Goal: Transaction & Acquisition: Download file/media

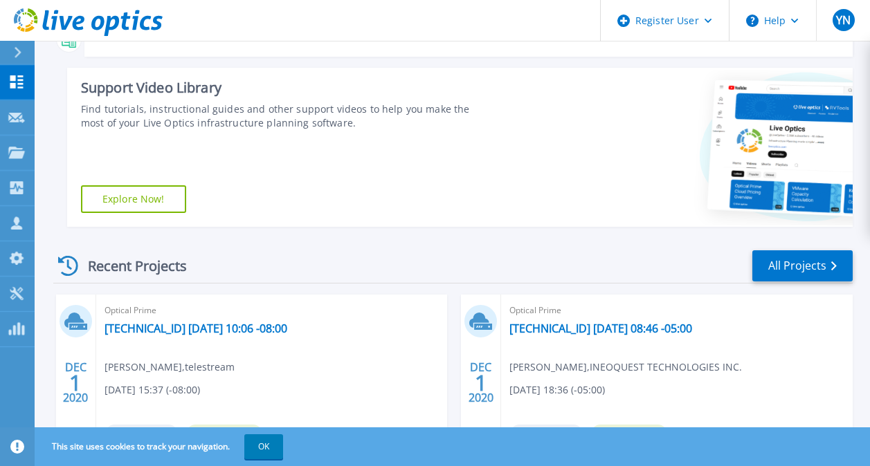
scroll to position [190, 0]
click at [794, 256] on link "All Projects" at bounding box center [802, 266] width 100 height 31
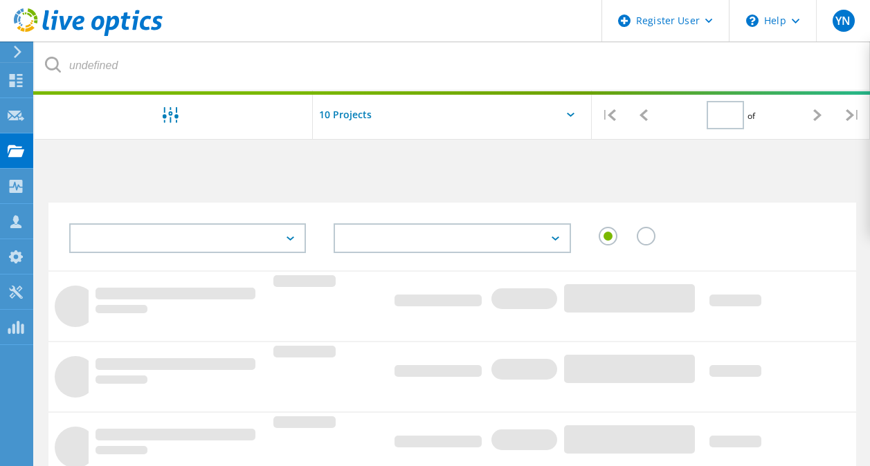
type input "1"
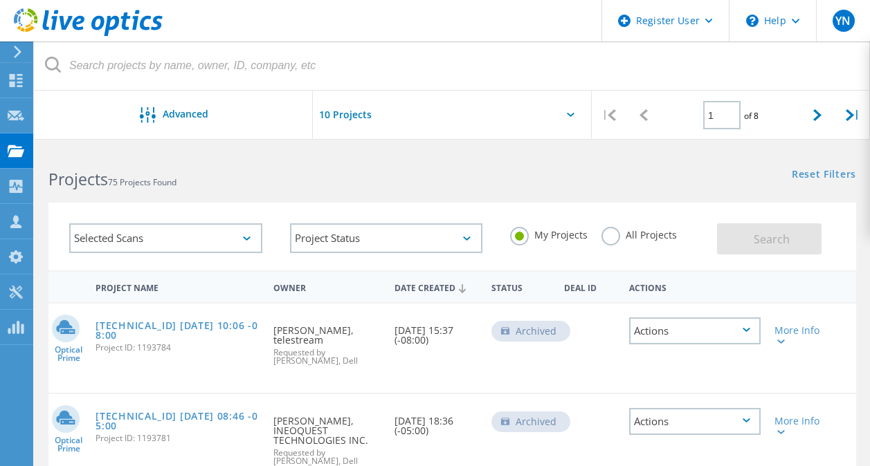
click at [19, 50] on use at bounding box center [18, 52] width 8 height 12
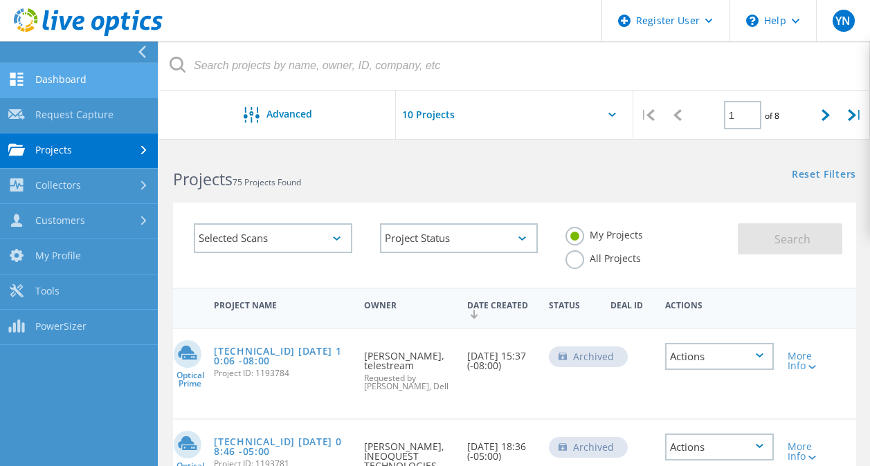
click at [43, 80] on link "Dashboard" at bounding box center [79, 80] width 158 height 35
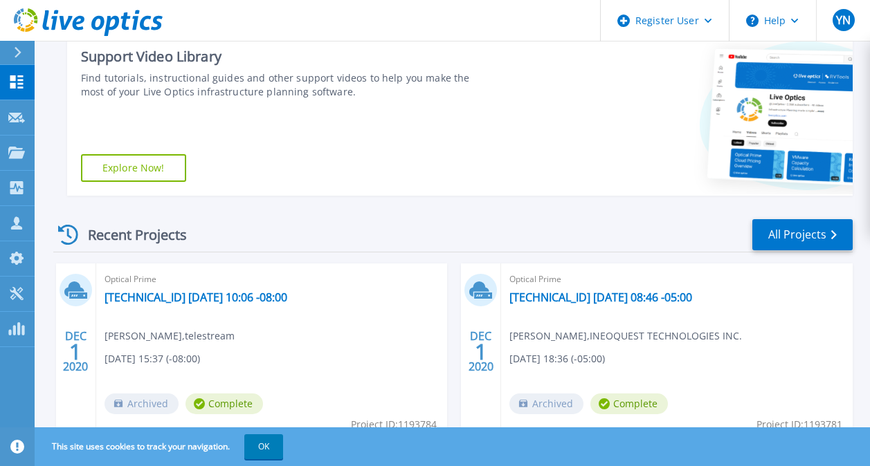
scroll to position [223, 0]
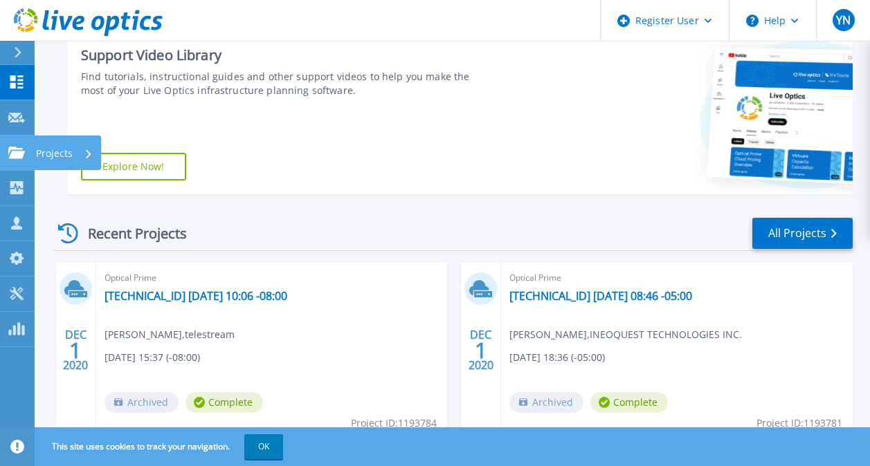
click at [16, 160] on link "Projects Projects" at bounding box center [17, 153] width 35 height 35
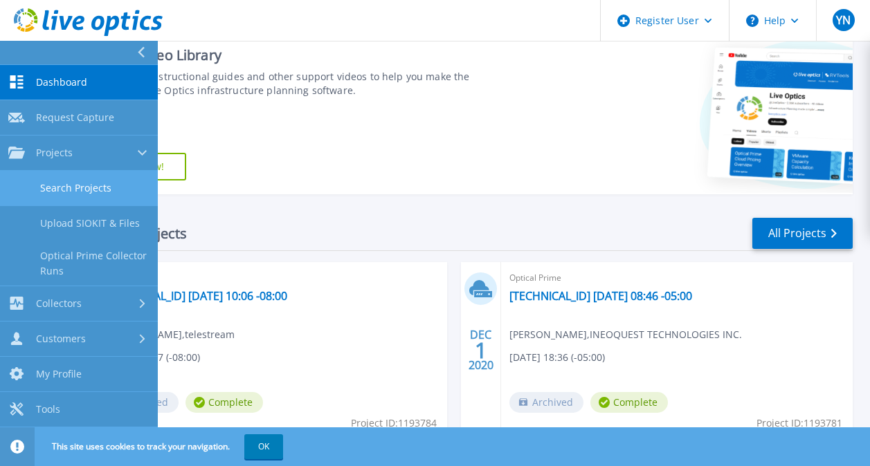
click at [96, 183] on link "Search Projects" at bounding box center [79, 188] width 158 height 35
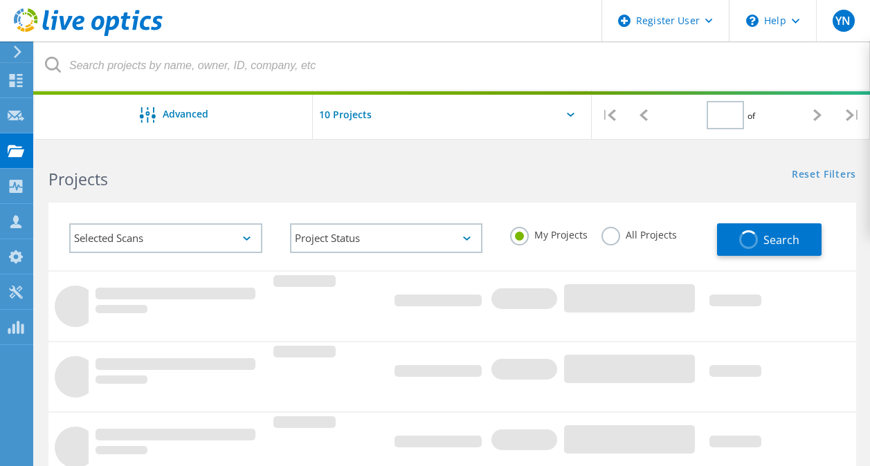
type input "1"
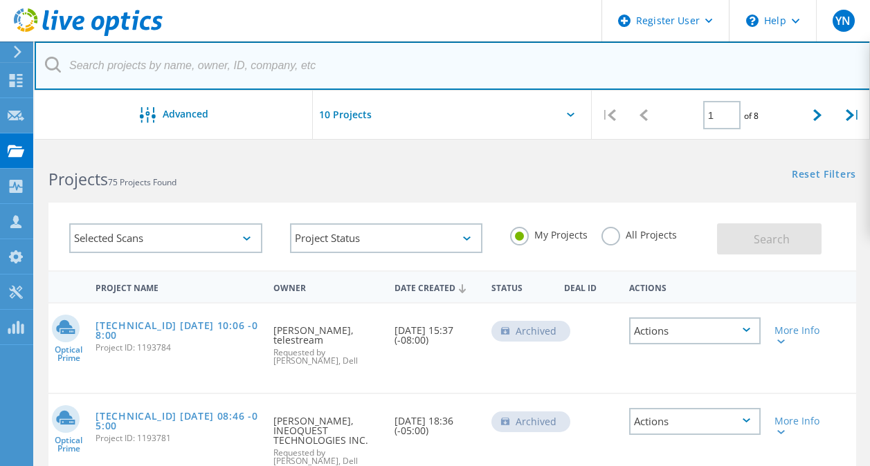
click at [239, 61] on input "text" at bounding box center [453, 66] width 836 height 48
paste input "2176070"
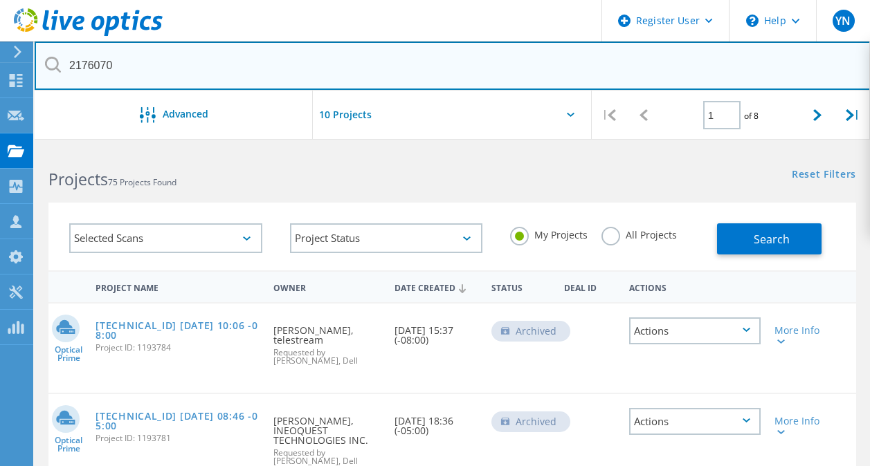
type input "2176070"
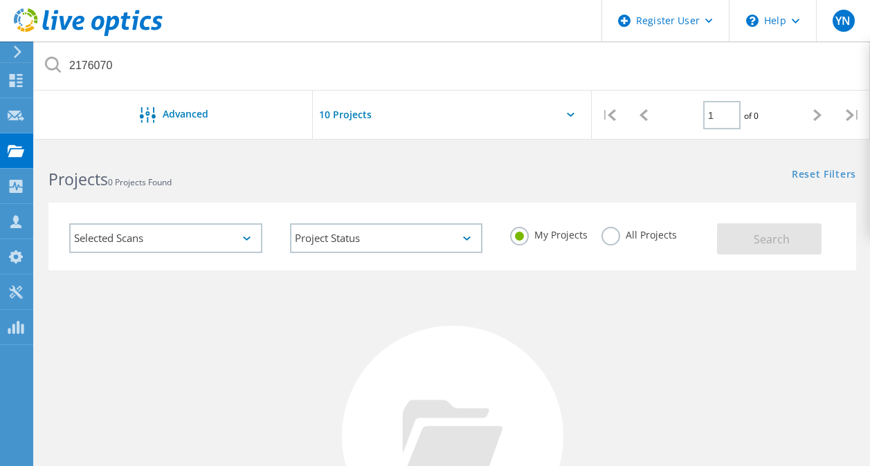
click at [610, 237] on label "All Projects" at bounding box center [638, 233] width 75 height 13
click at [0, 0] on input "All Projects" at bounding box center [0, 0] width 0 height 0
click at [787, 243] on span "Search" at bounding box center [771, 239] width 36 height 15
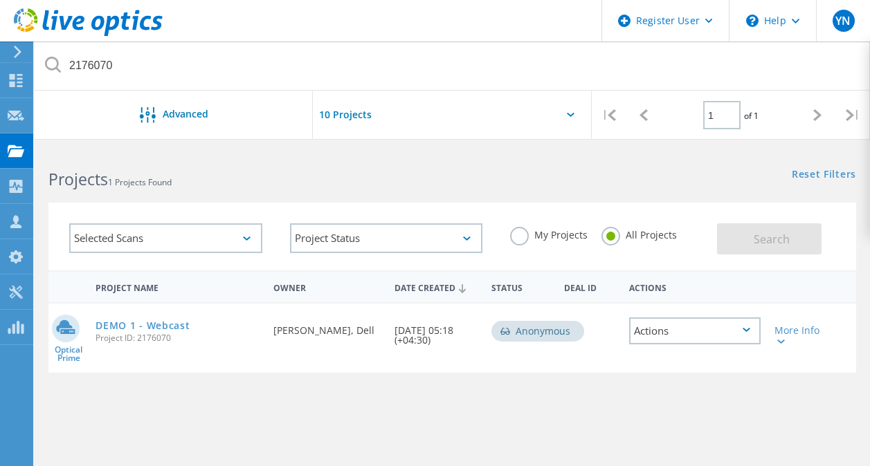
click at [750, 334] on div "Actions" at bounding box center [694, 331] width 131 height 27
click at [784, 346] on div "More Info" at bounding box center [799, 331] width 64 height 55
click at [782, 341] on icon at bounding box center [781, 342] width 8 height 4
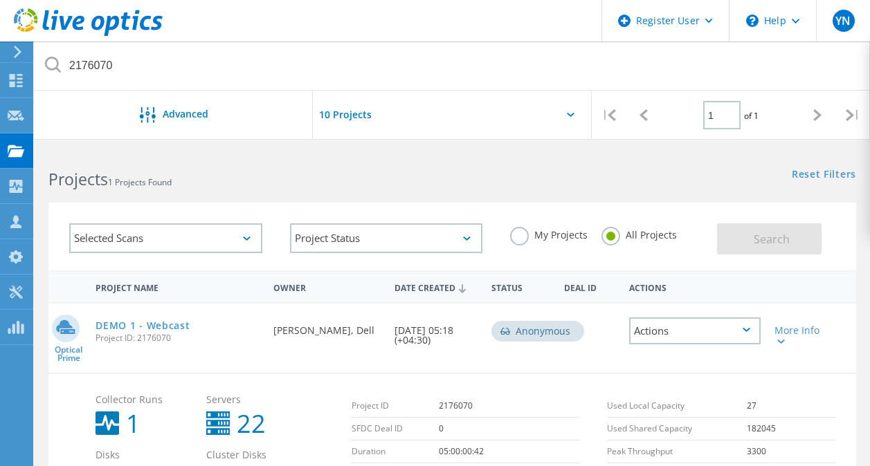
click at [728, 334] on div "Actions" at bounding box center [694, 331] width 131 height 27
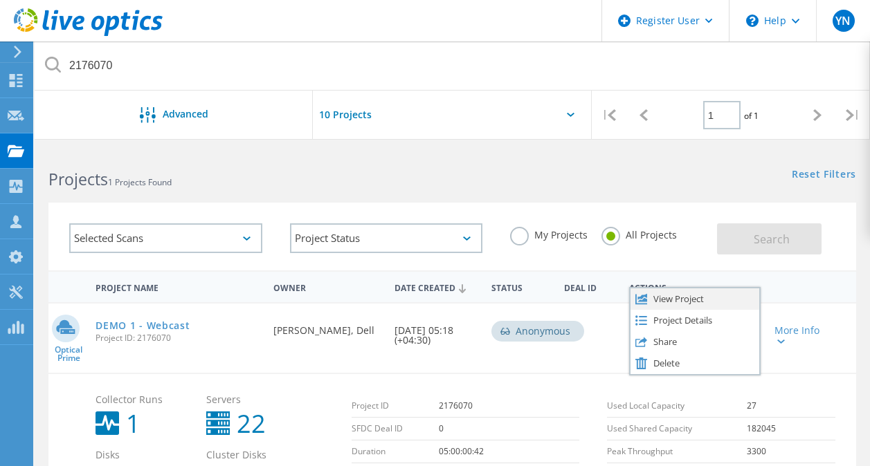
click at [706, 297] on div "View Project" at bounding box center [694, 298] width 129 height 21
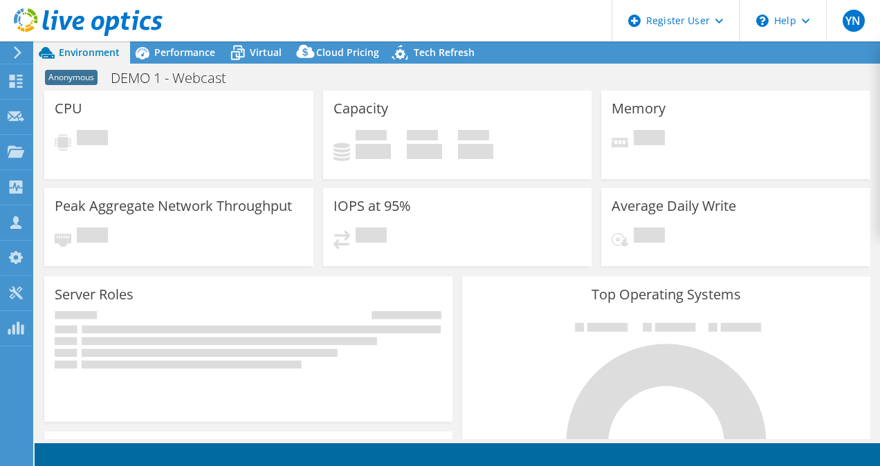
select select "Mumbai"
select select "USD"
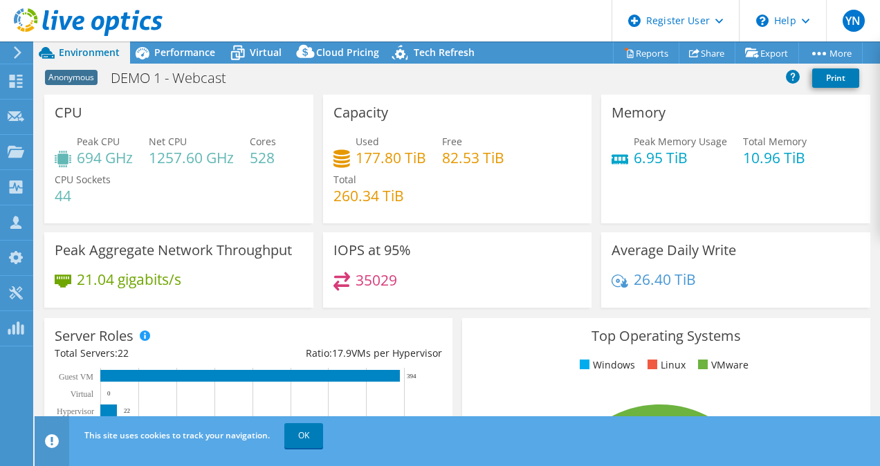
click at [18, 55] on use at bounding box center [18, 52] width 8 height 12
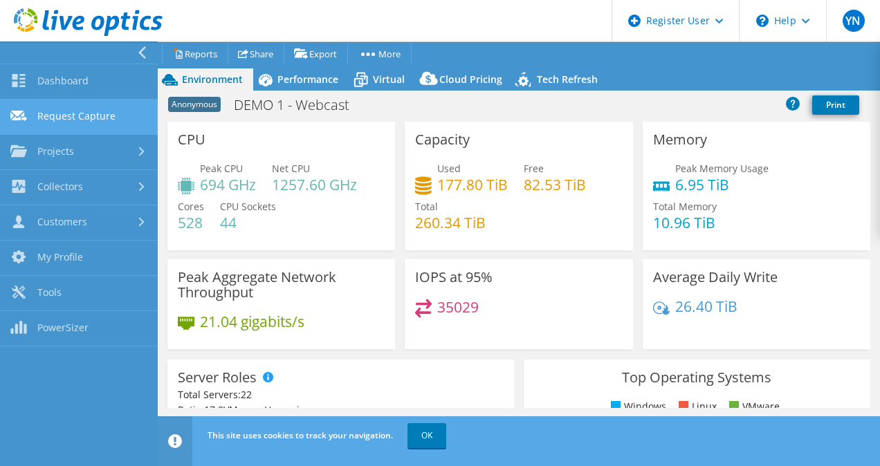
click at [102, 120] on link "Request Capture" at bounding box center [79, 117] width 158 height 35
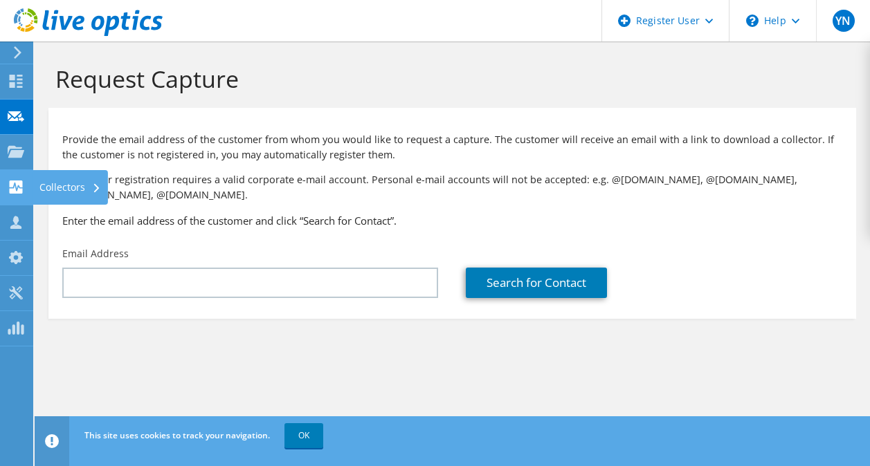
click at [13, 196] on div at bounding box center [16, 188] width 17 height 15
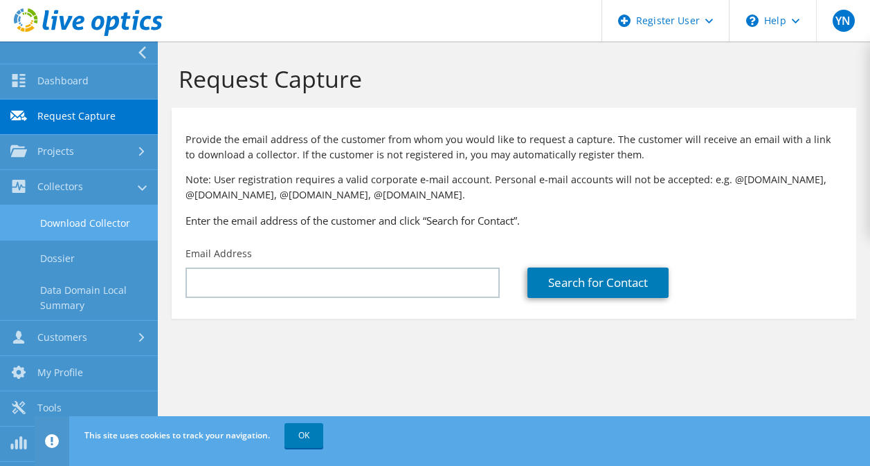
click at [99, 221] on link "Download Collector" at bounding box center [79, 222] width 158 height 35
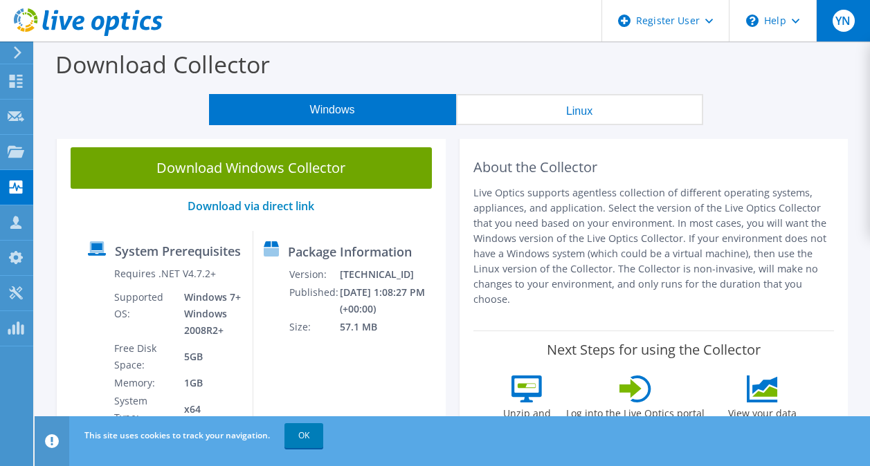
click at [844, 23] on span "YN" at bounding box center [843, 21] width 22 height 22
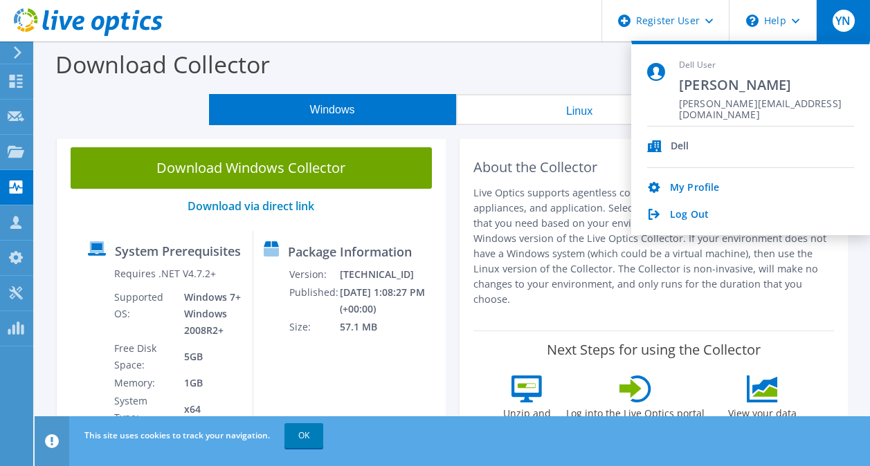
click at [595, 62] on div "Download Collector" at bounding box center [452, 68] width 821 height 53
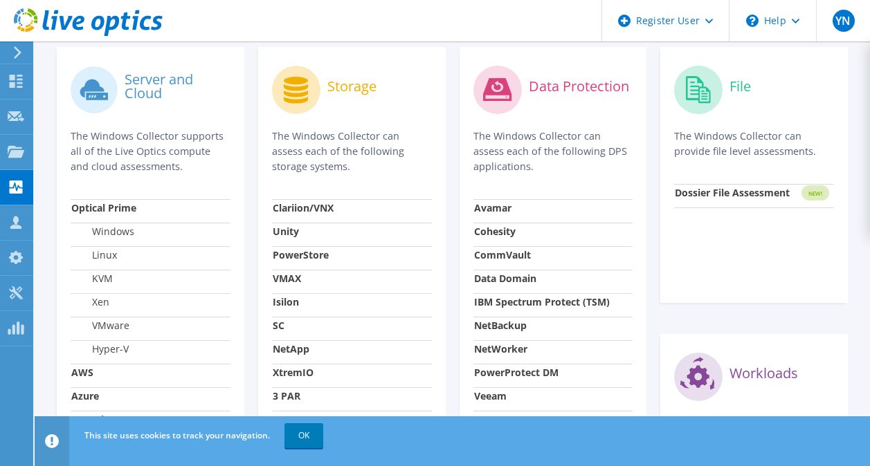
scroll to position [656, 0]
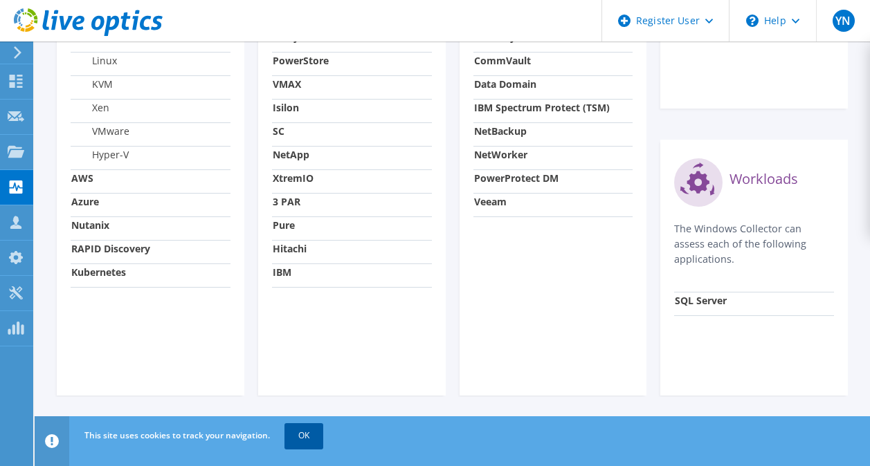
click at [300, 441] on link "OK" at bounding box center [303, 435] width 39 height 25
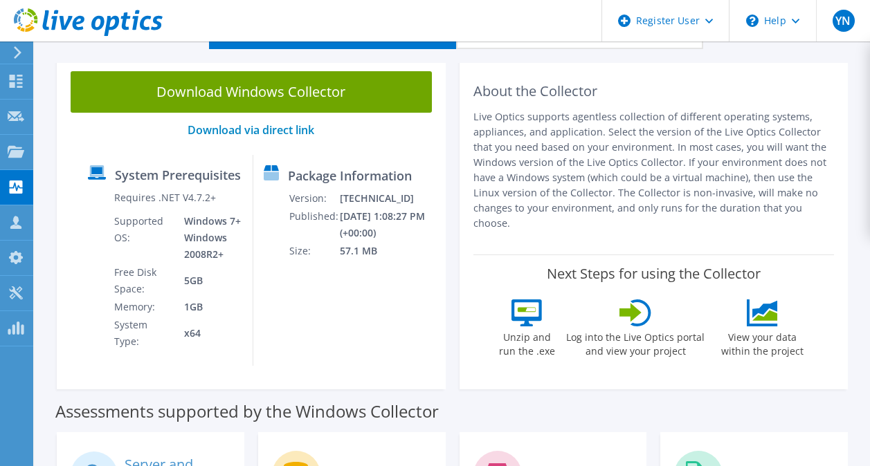
scroll to position [0, 0]
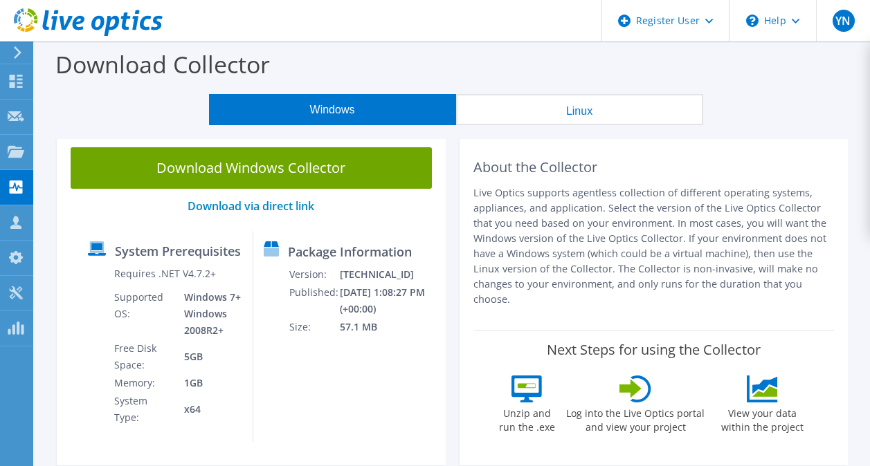
click at [354, 147] on div "Download Windows Collector Download via direct link System Prerequisites Requir…" at bounding box center [251, 300] width 389 height 332
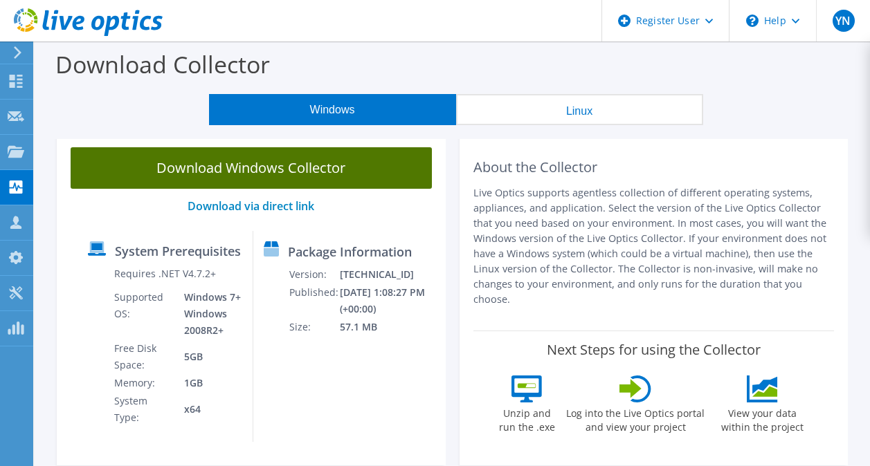
click at [353, 161] on link "Download Windows Collector" at bounding box center [251, 168] width 361 height 42
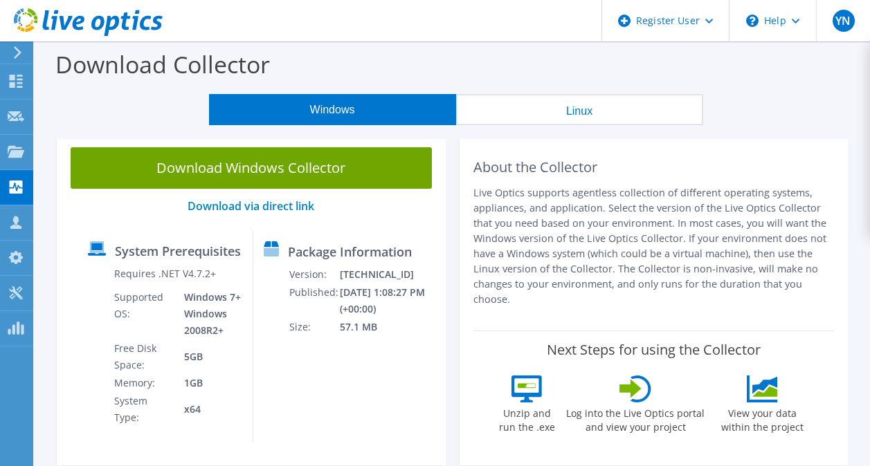
click at [752, 191] on p "Live Optics supports agentless collection of different operating systems, appli…" at bounding box center [653, 246] width 361 height 122
